Goal: Navigation & Orientation: Find specific page/section

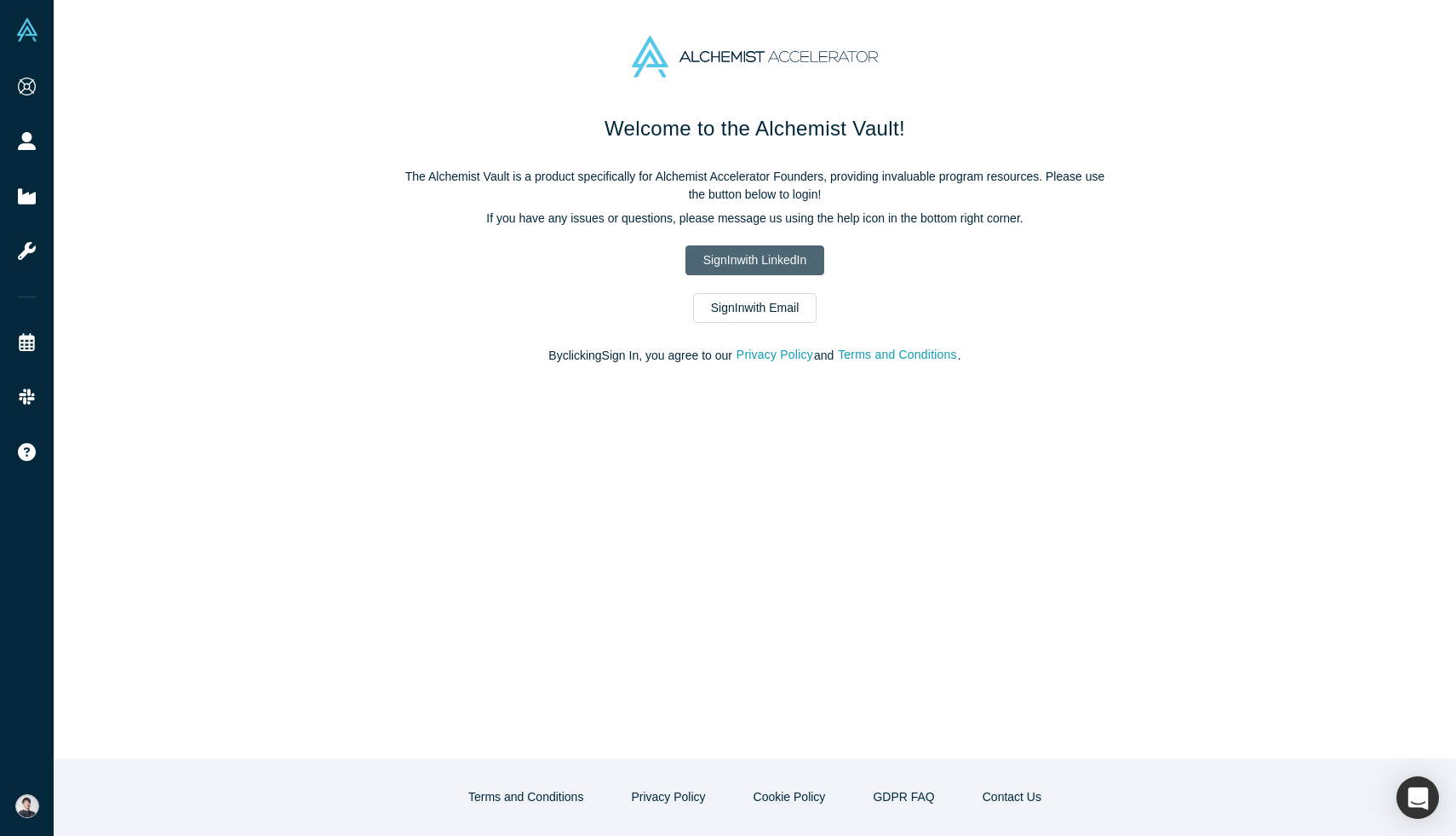
click at [761, 257] on link "Sign In with LinkedIn" at bounding box center [754, 260] width 139 height 30
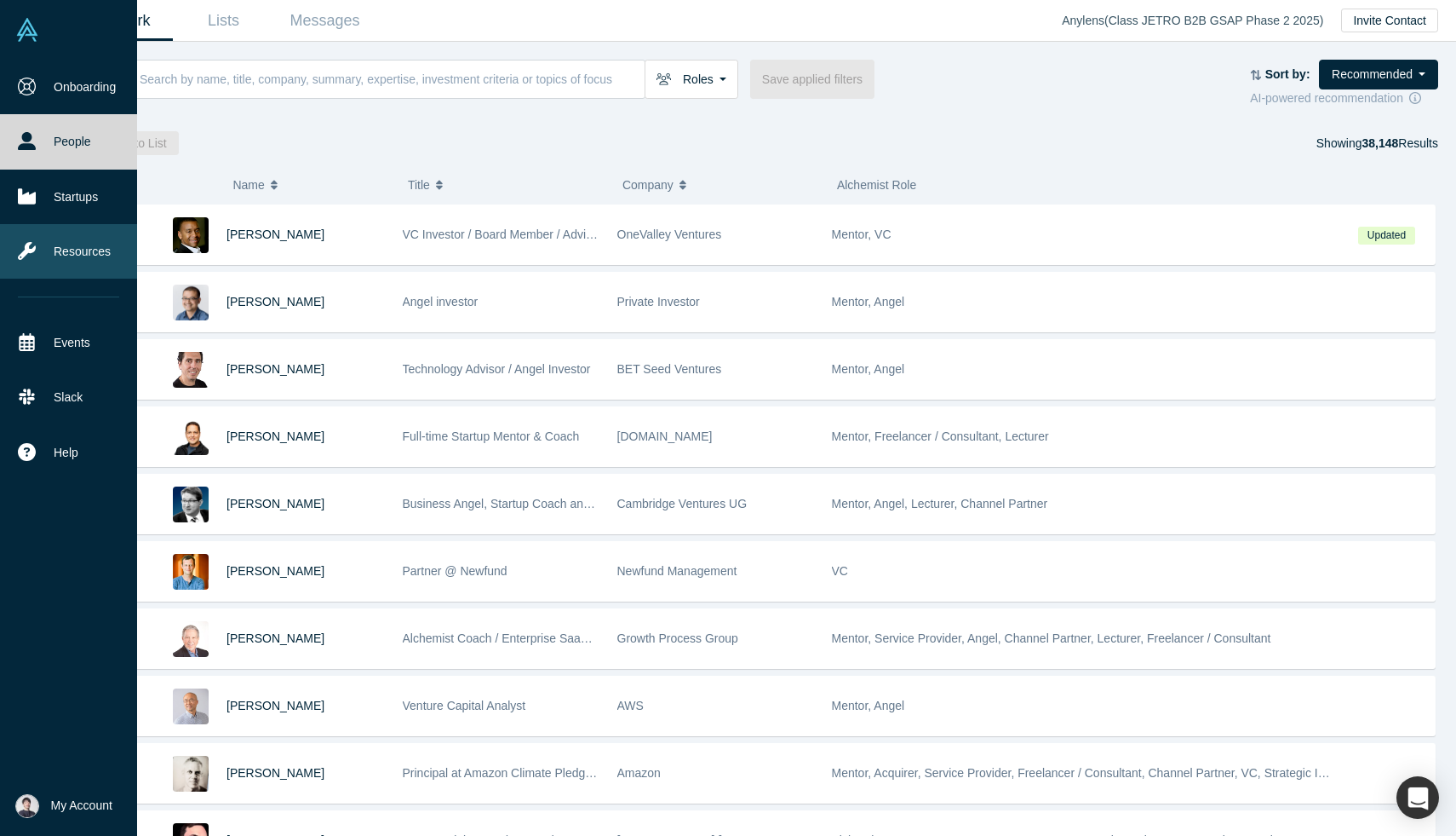
click at [86, 246] on link "Resources" at bounding box center [68, 251] width 137 height 55
